Goal: Navigation & Orientation: Find specific page/section

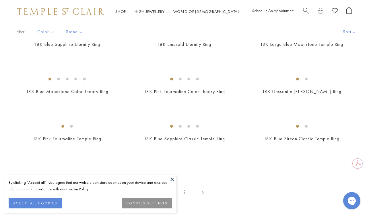
scroll to position [648, 0]
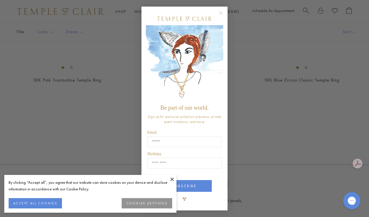
drag, startPoint x: 370, startPoint y: 50, endPoint x: 370, endPoint y: 83, distance: 33.0
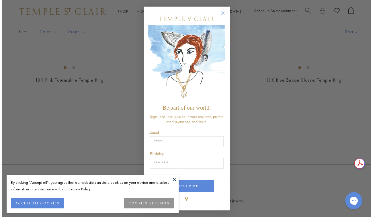
scroll to position [653, 0]
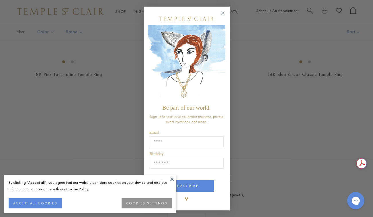
click at [169, 177] on button at bounding box center [172, 179] width 9 height 9
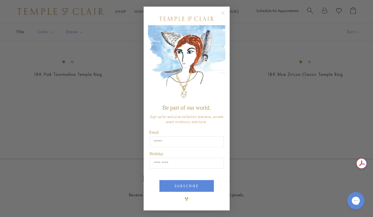
click at [223, 13] on circle "Close dialog" at bounding box center [222, 13] width 7 height 7
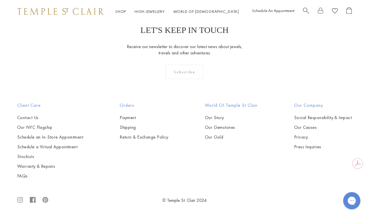
scroll to position [1951, 0]
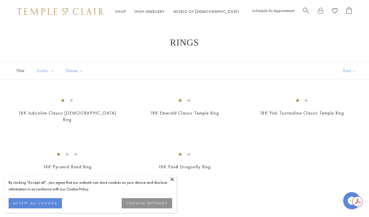
click at [172, 181] on button at bounding box center [172, 179] width 9 height 9
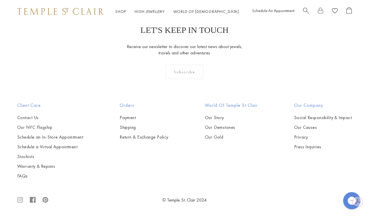
scroll to position [258, 0]
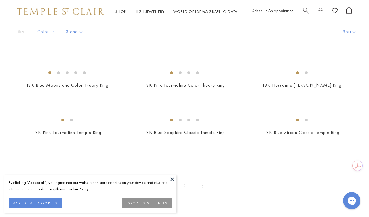
scroll to position [602, 0]
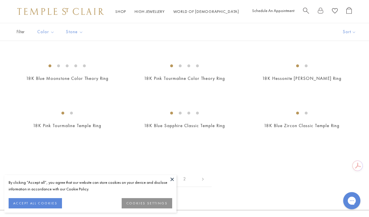
click at [173, 181] on button at bounding box center [172, 179] width 9 height 9
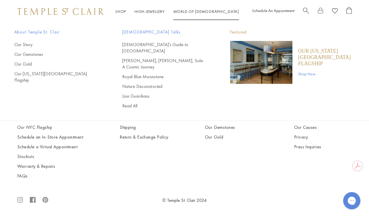
scroll to position [1778, 0]
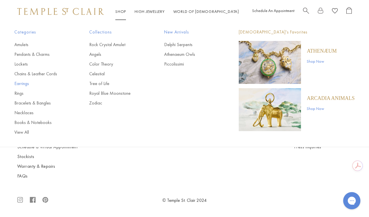
click at [27, 82] on link "Earrings" at bounding box center [40, 84] width 52 height 6
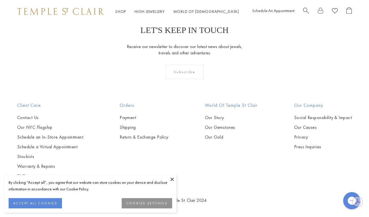
scroll to position [2232, 0]
click at [170, 177] on button at bounding box center [172, 179] width 9 height 9
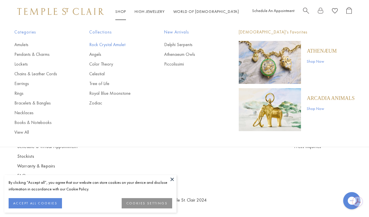
click at [104, 42] on link "Rock Crystal Amulet" at bounding box center [115, 45] width 52 height 6
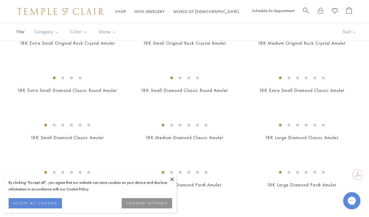
scroll to position [429, 0]
click at [0, 0] on img at bounding box center [0, 0] width 0 height 0
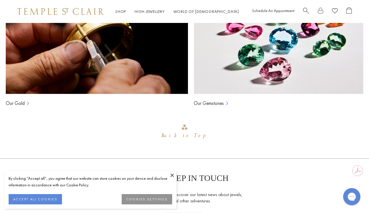
scroll to position [536, 0]
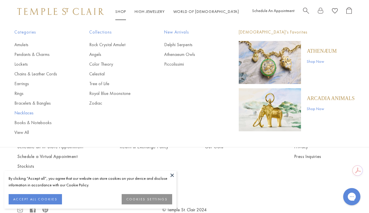
click at [26, 113] on link "Necklaces" at bounding box center [40, 113] width 52 height 6
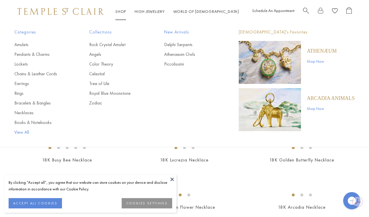
click at [23, 132] on link "View All" at bounding box center [40, 132] width 52 height 6
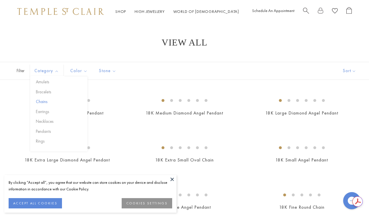
click at [47, 100] on button "Chains" at bounding box center [60, 102] width 53 height 7
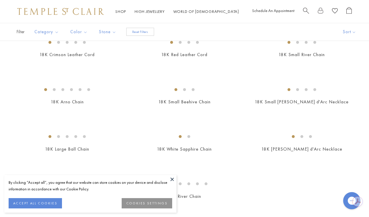
scroll to position [201, 0]
